Goal: Task Accomplishment & Management: Manage account settings

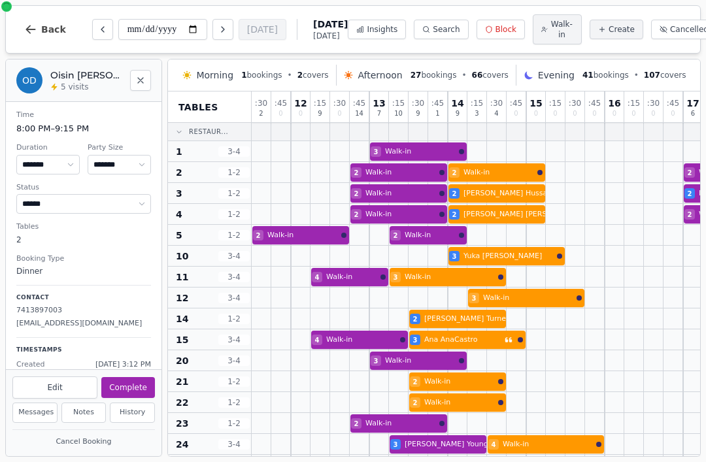
select select "****"
select select "*"
select select "******"
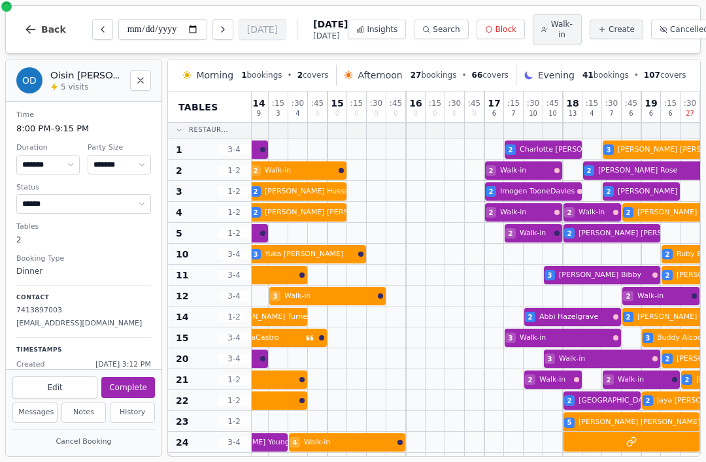
click at [367, 33] on span "Insights" at bounding box center [382, 29] width 31 height 10
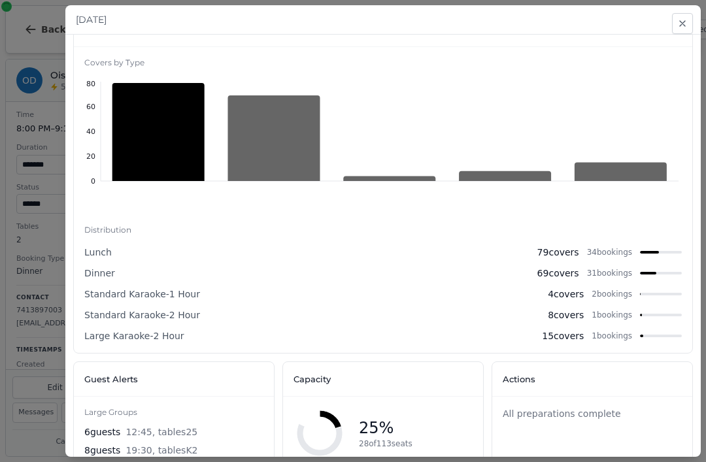
scroll to position [564, 0]
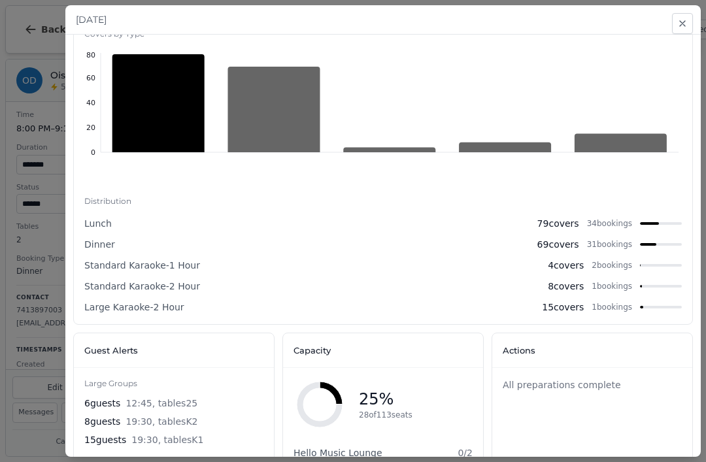
click at [686, 27] on icon "button" at bounding box center [683, 23] width 10 height 10
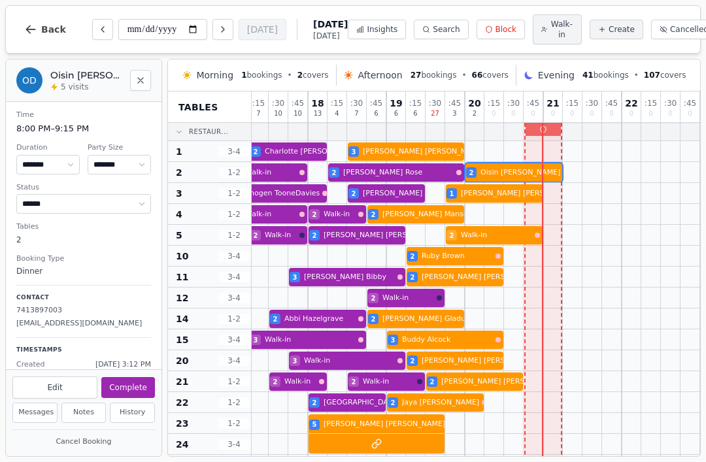
scroll to position [0, 454]
click at [496, 31] on span "Block" at bounding box center [506, 29] width 21 height 10
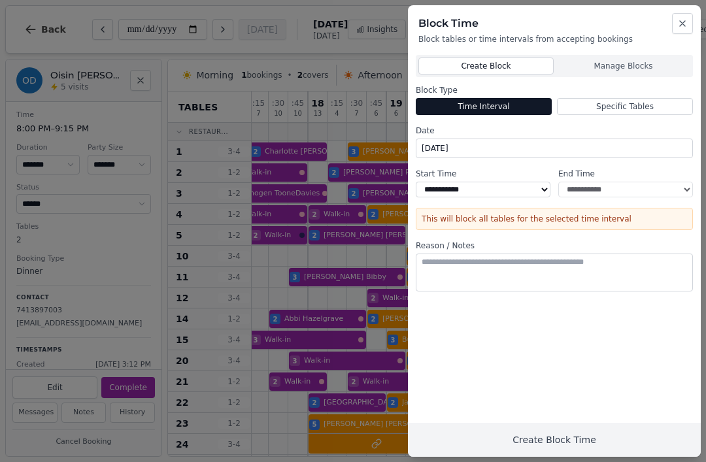
click at [681, 26] on icon "button" at bounding box center [683, 23] width 10 height 10
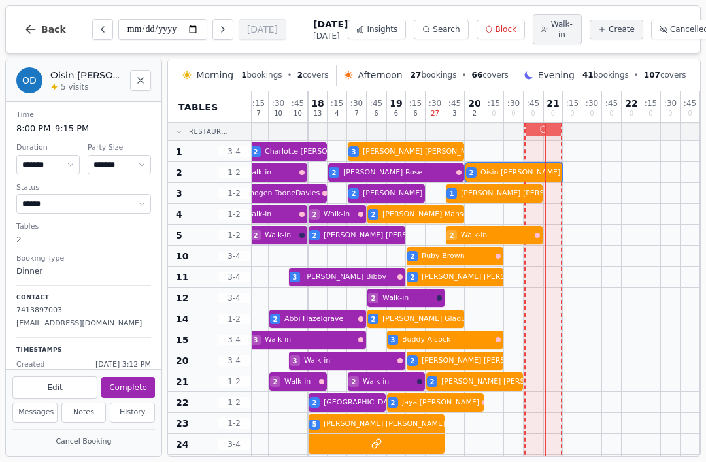
click at [556, 148] on div at bounding box center [553, 151] width 20 height 20
click at [498, 28] on button "Block" at bounding box center [501, 30] width 48 height 20
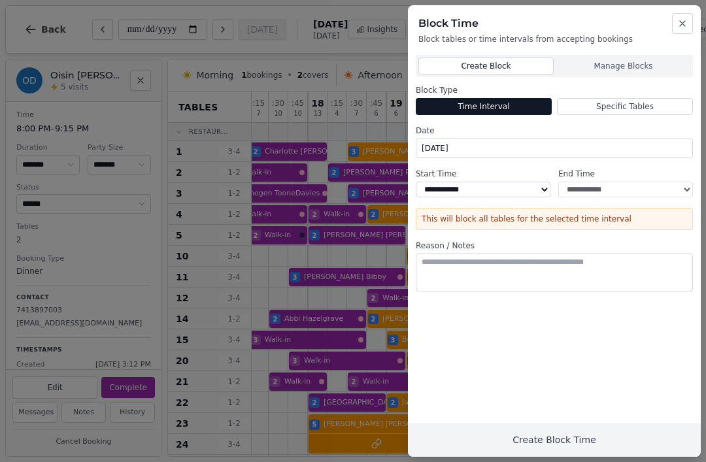
click at [613, 81] on div "**********" at bounding box center [554, 267] width 293 height 380
click at [634, 69] on button "Manage Blocks" at bounding box center [624, 66] width 134 height 17
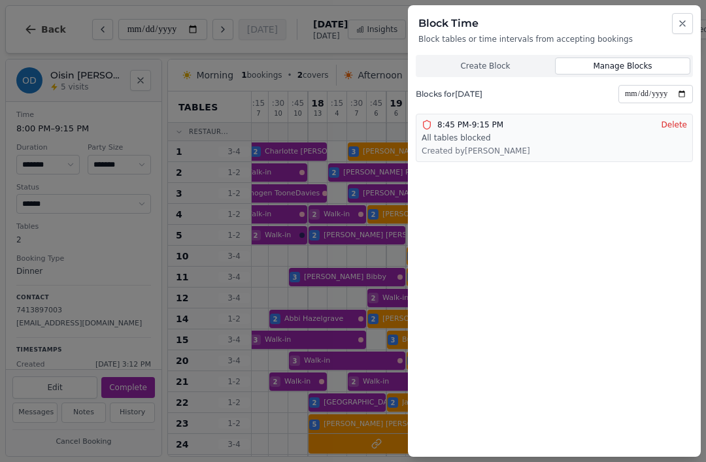
click at [679, 124] on button "Delete" at bounding box center [675, 125] width 26 height 10
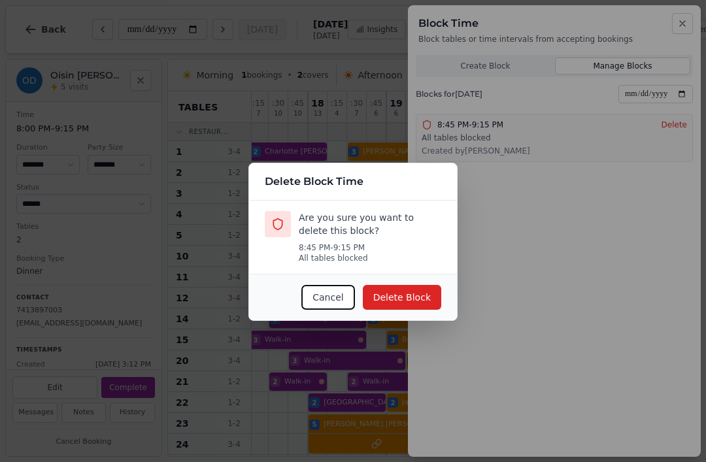
click at [417, 290] on button "Delete Block" at bounding box center [402, 297] width 78 height 25
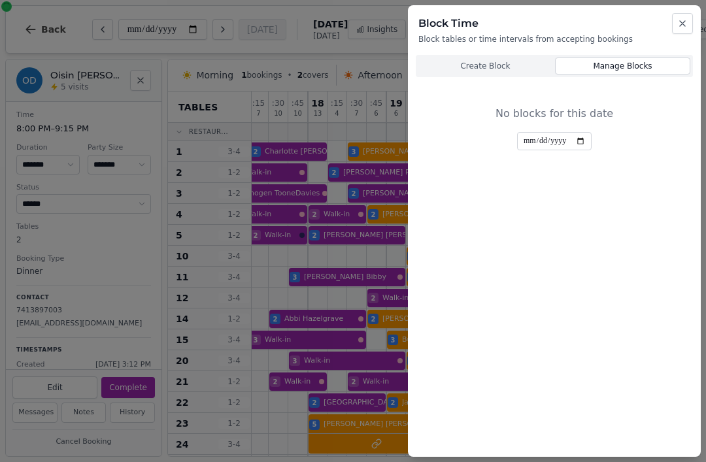
click at [681, 27] on icon "button" at bounding box center [683, 23] width 10 height 10
